Goal: Navigation & Orientation: Find specific page/section

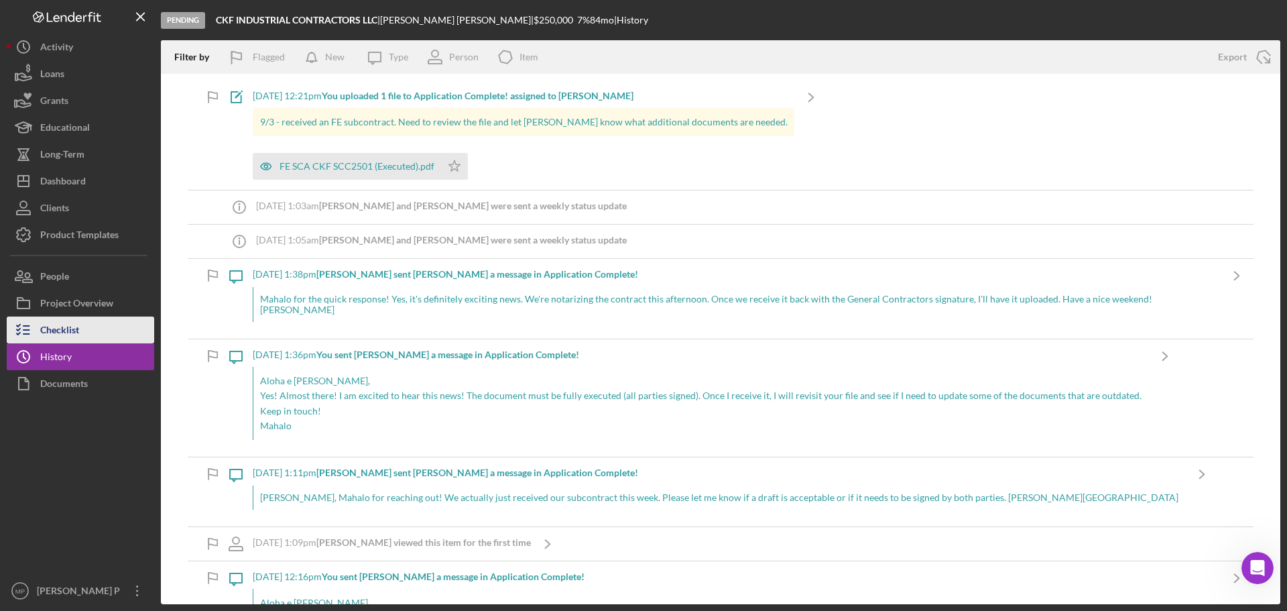
click at [97, 332] on button "Checklist" at bounding box center [80, 329] width 147 height 27
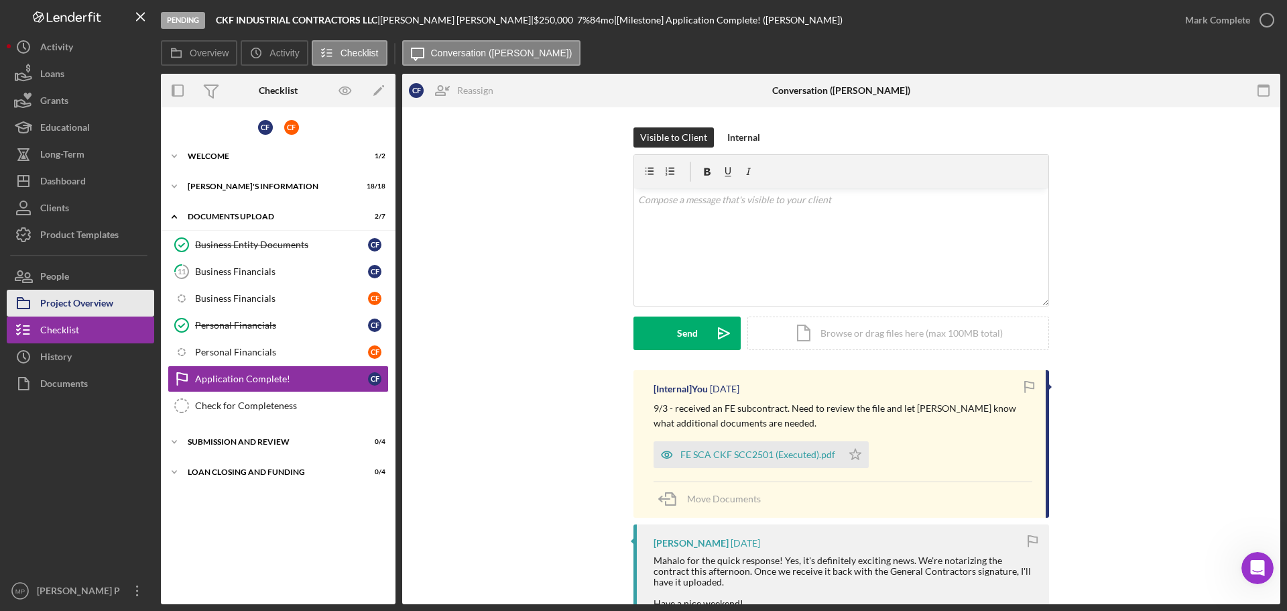
click at [95, 301] on div "Project Overview" at bounding box center [76, 305] width 73 height 30
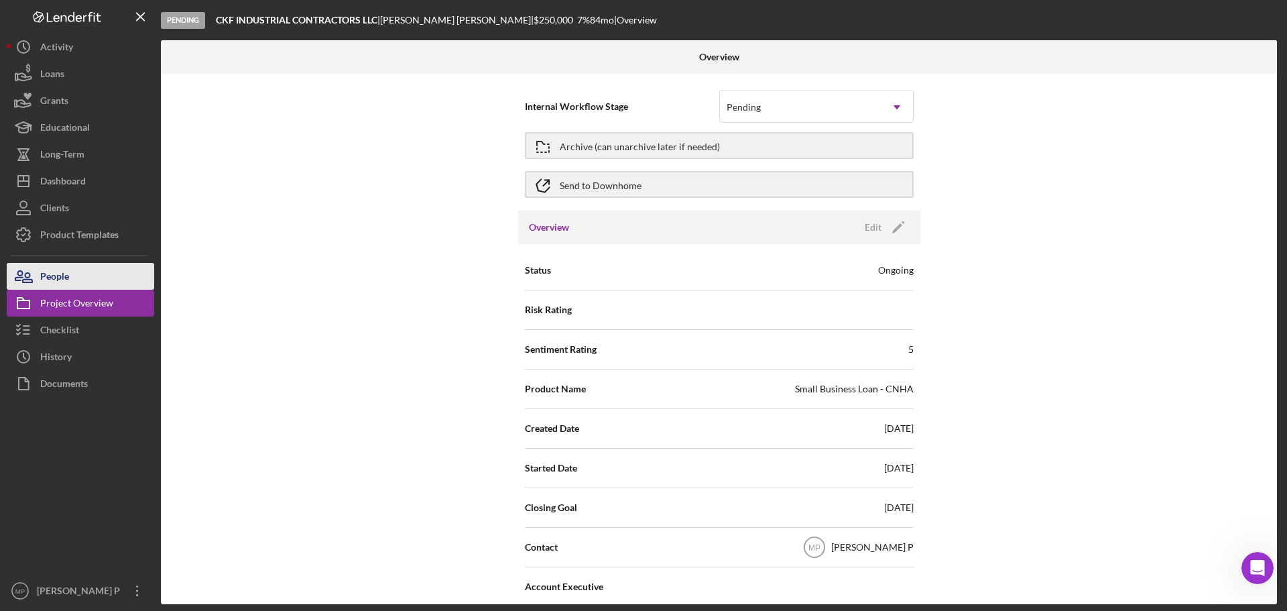
click at [97, 277] on button "People" at bounding box center [80, 276] width 147 height 27
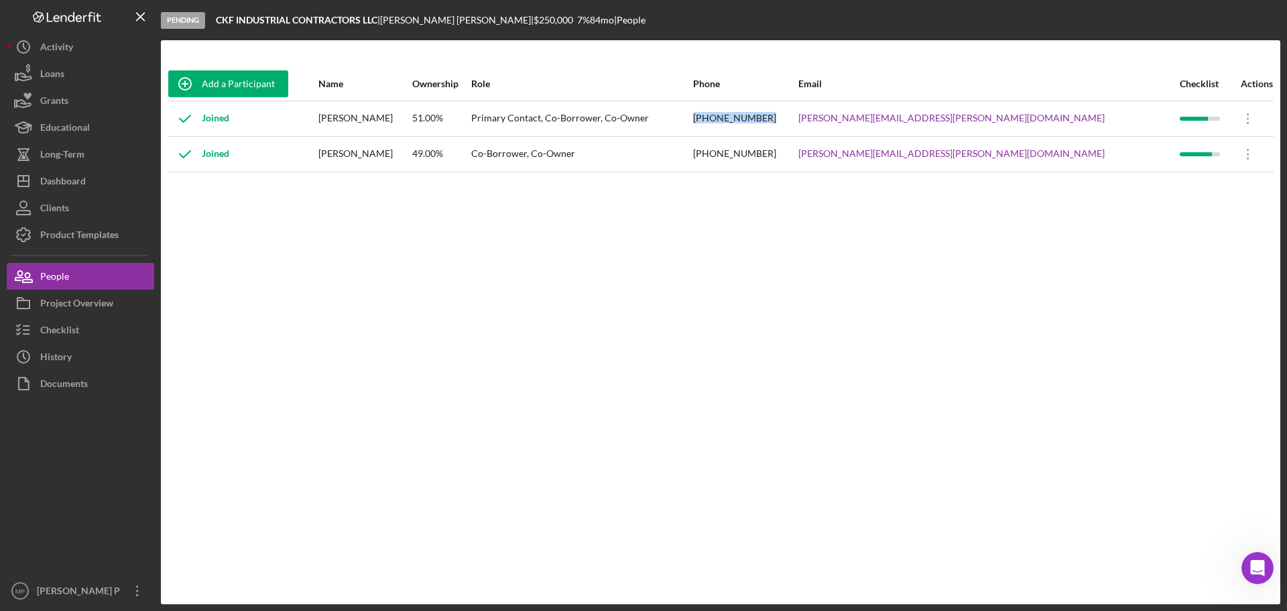
drag, startPoint x: 828, startPoint y: 114, endPoint x: 897, endPoint y: 117, distance: 69.1
click at [897, 117] on tr "Joined [PERSON_NAME] 51.00% Primary Contact, Co-Borrower, Co-Owner [PHONE_NUMBE…" at bounding box center [721, 119] width 1106 height 36
copy tr "[PHONE_NUMBER]"
